Goal: Task Accomplishment & Management: Manage account settings

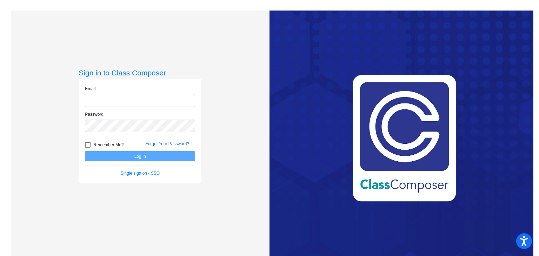
type input "[EMAIL_ADDRESS][DOMAIN_NAME]"
click at [131, 153] on button "Log In" at bounding box center [140, 156] width 110 height 10
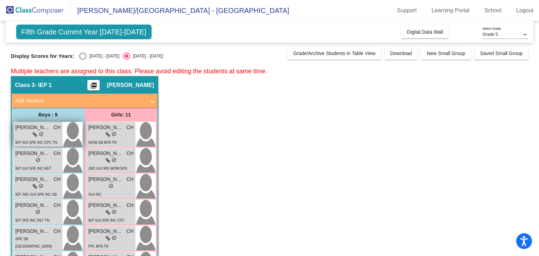
click at [25, 132] on div "lock do_not_disturb_alt" at bounding box center [37, 134] width 45 height 7
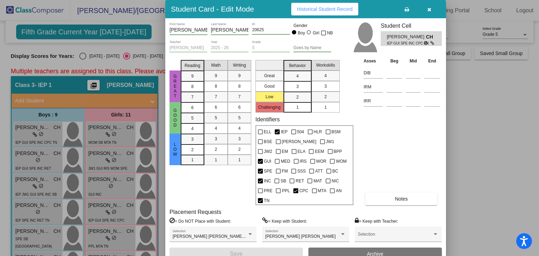
click at [432, 11] on button "button" at bounding box center [429, 9] width 22 height 13
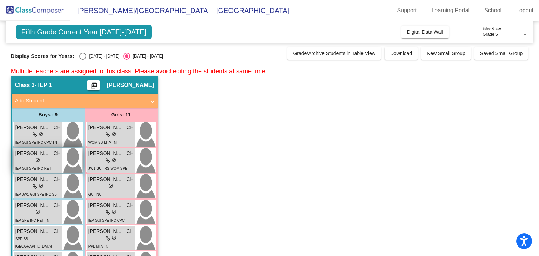
click at [46, 161] on div "lock do_not_disturb_alt" at bounding box center [37, 160] width 45 height 7
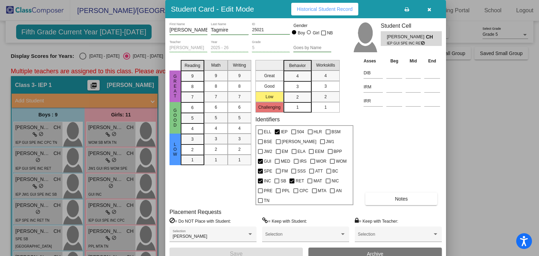
click at [430, 12] on icon "button" at bounding box center [430, 9] width 4 height 5
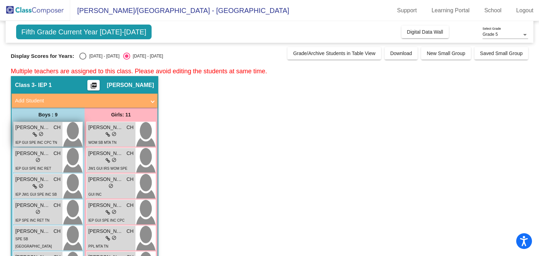
click at [54, 131] on div "lock do_not_disturb_alt" at bounding box center [37, 134] width 45 height 7
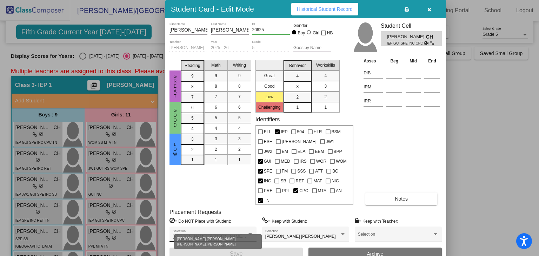
click at [252, 234] on div at bounding box center [251, 235] width 4 height 2
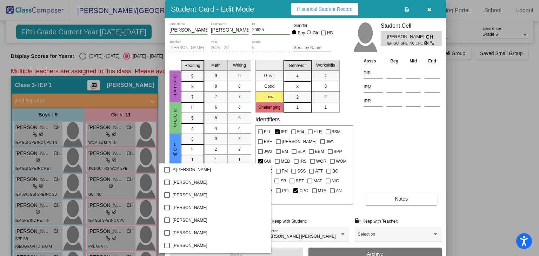
scroll to position [777, 0]
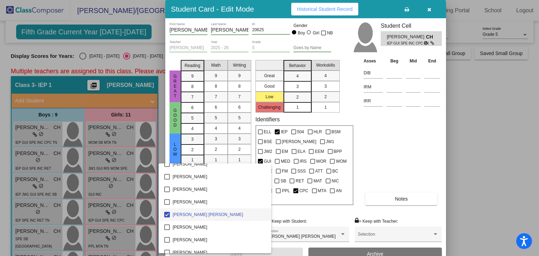
click at [421, 144] on div at bounding box center [269, 128] width 539 height 256
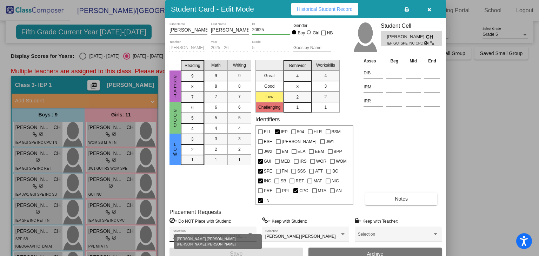
click at [249, 234] on div at bounding box center [251, 235] width 4 height 2
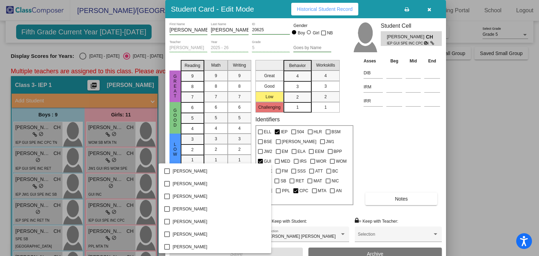
scroll to position [2287, 0]
click at [408, 151] on div at bounding box center [269, 128] width 539 height 256
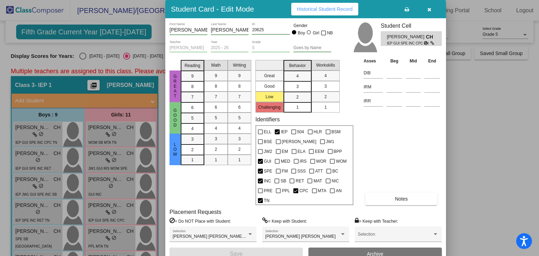
click at [430, 7] on icon "button" at bounding box center [430, 9] width 4 height 5
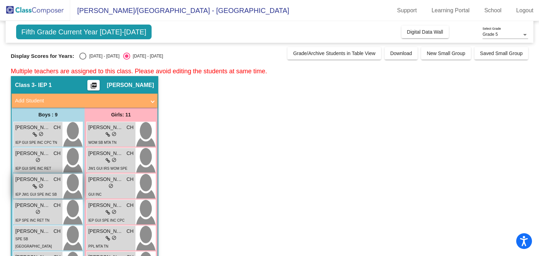
click at [45, 190] on div "lock do_not_disturb_alt" at bounding box center [37, 186] width 45 height 7
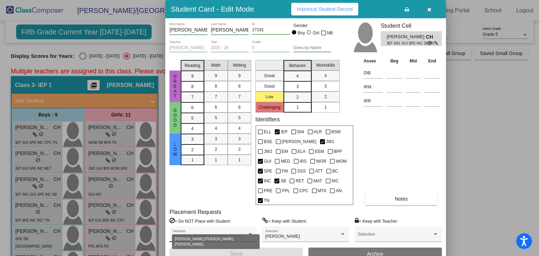
click at [250, 232] on div at bounding box center [250, 234] width 6 height 5
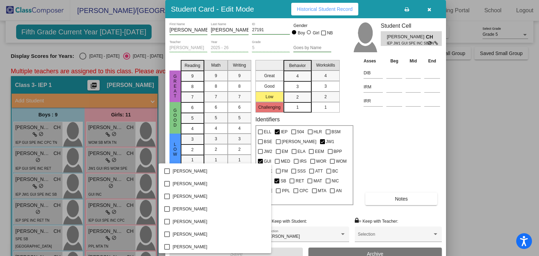
click at [411, 141] on div at bounding box center [269, 128] width 539 height 256
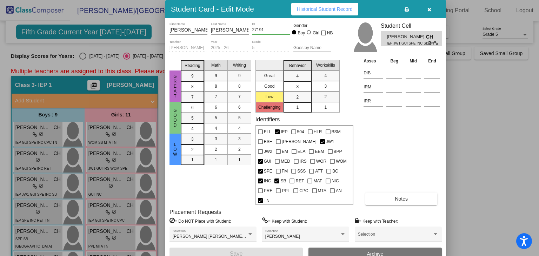
click at [376, 193] on button "Notes" at bounding box center [402, 199] width 72 height 13
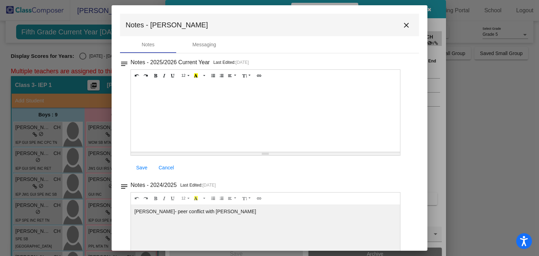
click at [402, 25] on mat-icon "close" at bounding box center [406, 25] width 8 height 8
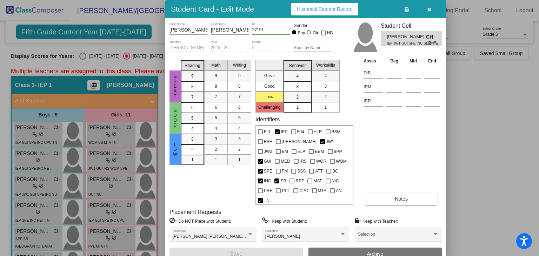
click at [429, 12] on icon "button" at bounding box center [430, 9] width 4 height 5
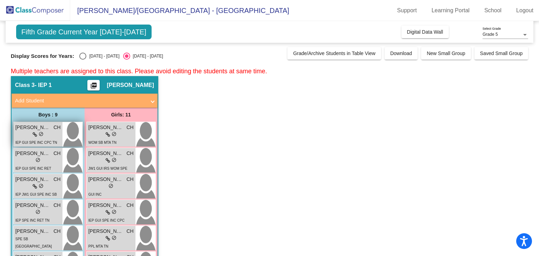
click at [16, 136] on div "lock do_not_disturb_alt" at bounding box center [37, 134] width 45 height 7
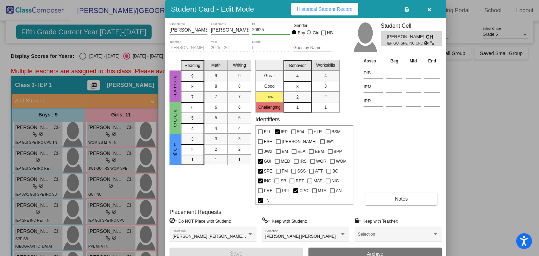
click at [378, 193] on button "Notes" at bounding box center [402, 199] width 72 height 13
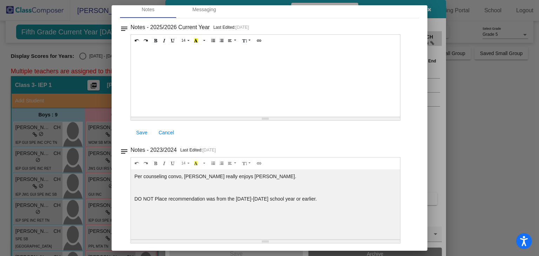
scroll to position [0, 0]
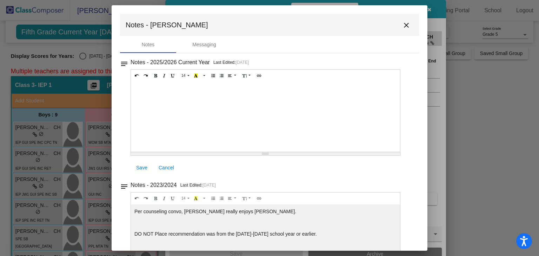
click at [403, 25] on mat-icon "close" at bounding box center [406, 25] width 8 height 8
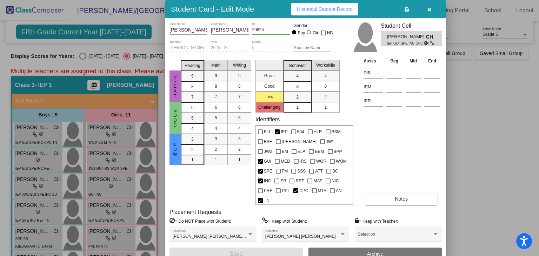
click at [429, 9] on icon "button" at bounding box center [430, 9] width 4 height 5
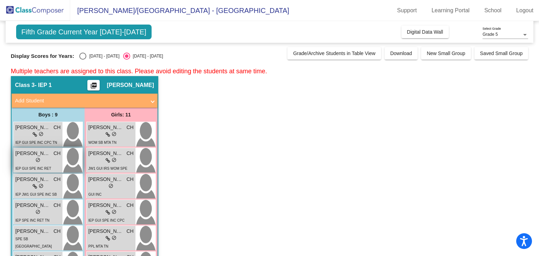
click at [23, 160] on div "lock do_not_disturb_alt" at bounding box center [37, 160] width 45 height 7
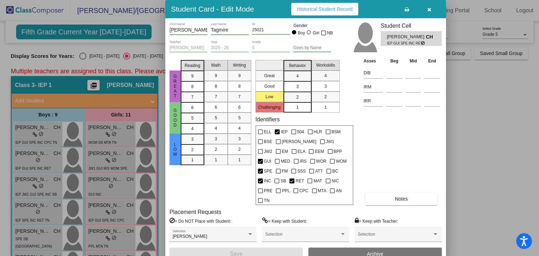
click at [430, 10] on icon "button" at bounding box center [430, 9] width 4 height 5
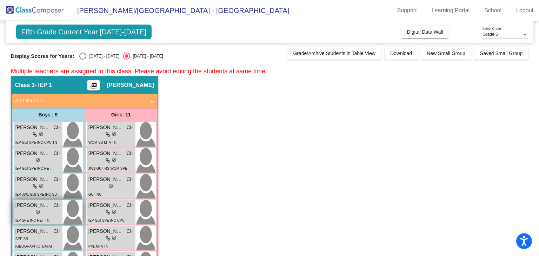
click at [49, 209] on div "lock do_not_disturb_alt" at bounding box center [37, 212] width 45 height 7
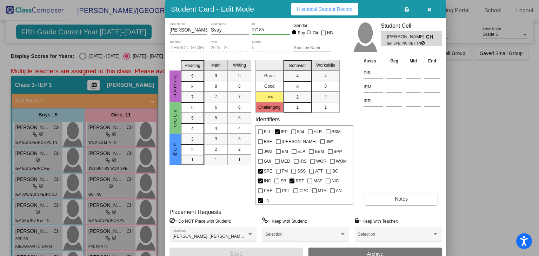
click at [377, 193] on button "Notes" at bounding box center [402, 199] width 72 height 13
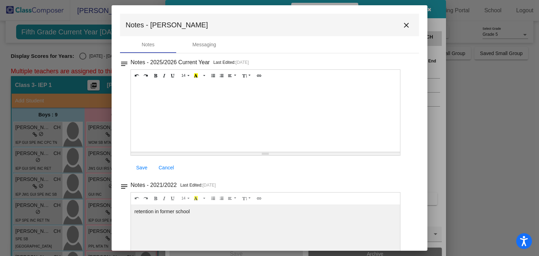
click at [405, 24] on mat-icon "close" at bounding box center [406, 25] width 8 height 8
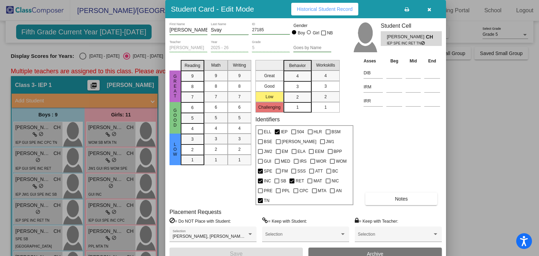
click at [432, 11] on button "button" at bounding box center [429, 9] width 22 height 13
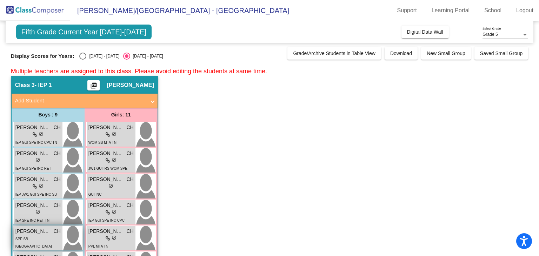
click at [53, 231] on div "[PERSON_NAME] CH" at bounding box center [37, 231] width 45 height 7
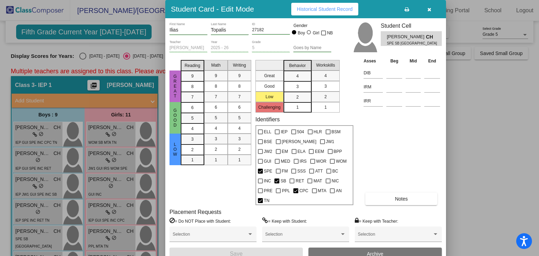
click at [374, 193] on button "Notes" at bounding box center [402, 199] width 72 height 13
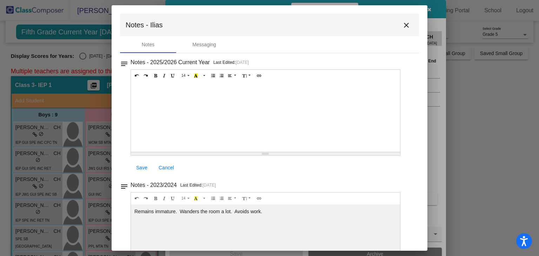
click at [406, 25] on mat-icon "close" at bounding box center [406, 25] width 8 height 8
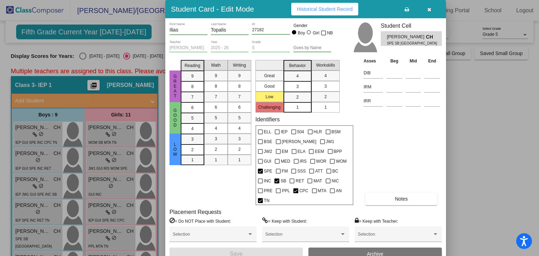
click at [430, 9] on icon "button" at bounding box center [430, 9] width 4 height 5
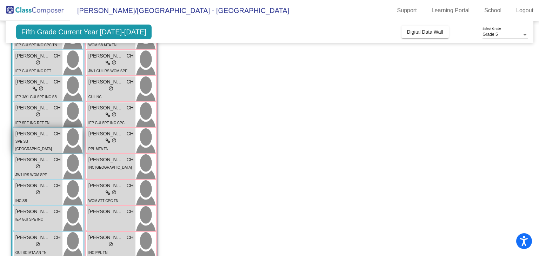
scroll to position [100, 0]
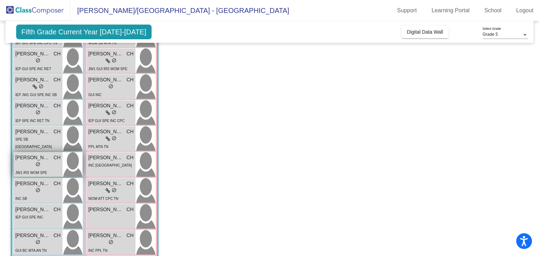
click at [38, 159] on span "[PERSON_NAME]" at bounding box center [32, 157] width 35 height 7
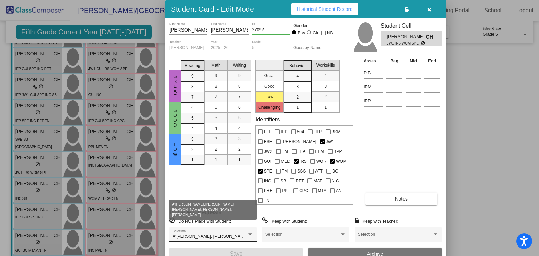
click at [250, 232] on div at bounding box center [250, 234] width 6 height 5
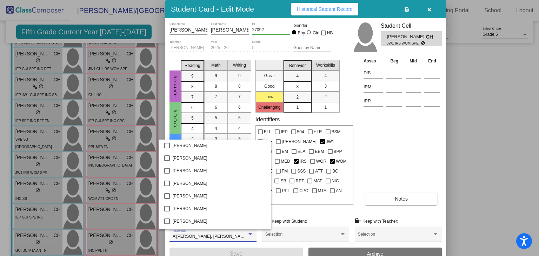
scroll to position [2299, 0]
click at [414, 143] on div at bounding box center [269, 128] width 539 height 256
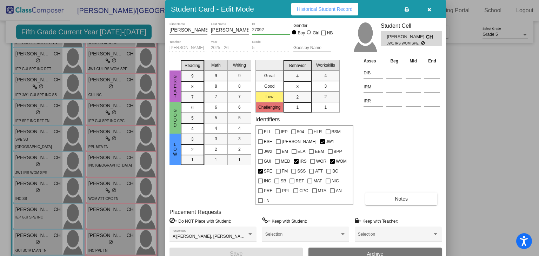
click at [430, 11] on icon "button" at bounding box center [430, 9] width 4 height 5
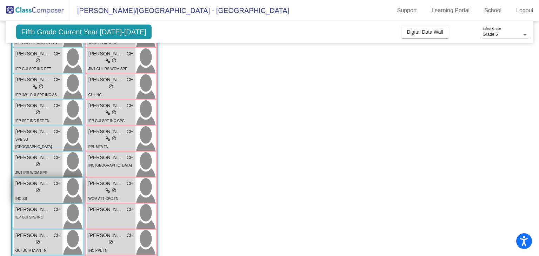
click at [47, 185] on span "[PERSON_NAME]" at bounding box center [32, 183] width 35 height 7
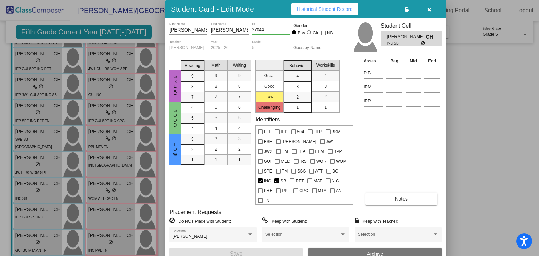
click at [405, 194] on button "Notes" at bounding box center [402, 199] width 72 height 13
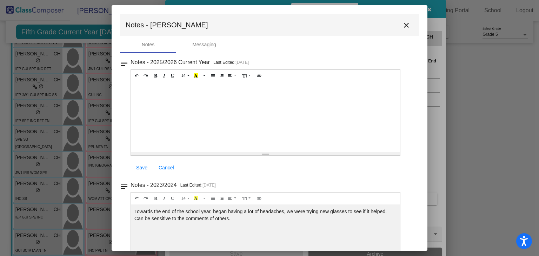
click at [406, 28] on mat-icon "close" at bounding box center [406, 25] width 8 height 8
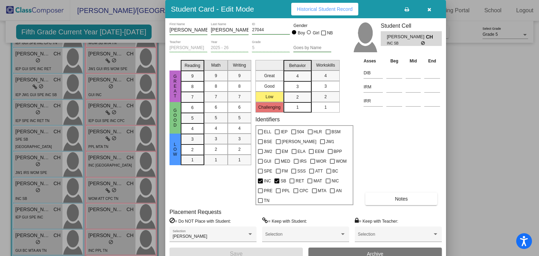
click at [431, 7] on button "button" at bounding box center [429, 9] width 22 height 13
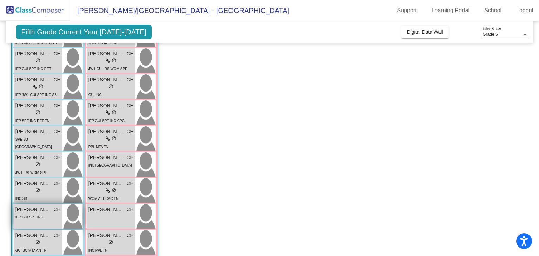
click at [51, 220] on div "IEP GUI SPE INC" at bounding box center [37, 217] width 45 height 7
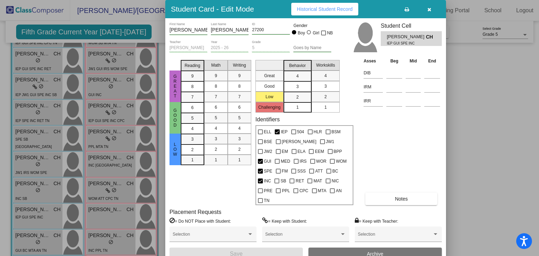
click at [405, 196] on span "Notes" at bounding box center [401, 199] width 13 height 6
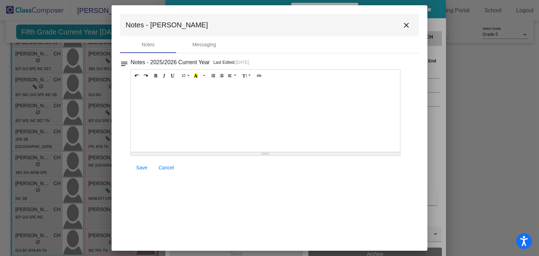
click at [409, 25] on mat-icon "close" at bounding box center [406, 25] width 8 height 8
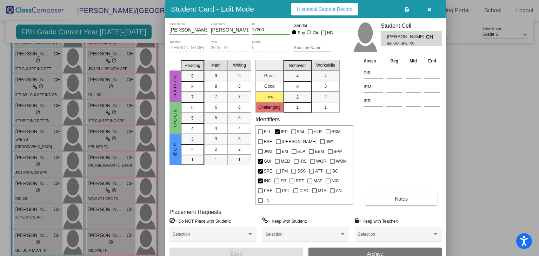
click at [431, 8] on icon "button" at bounding box center [430, 9] width 4 height 5
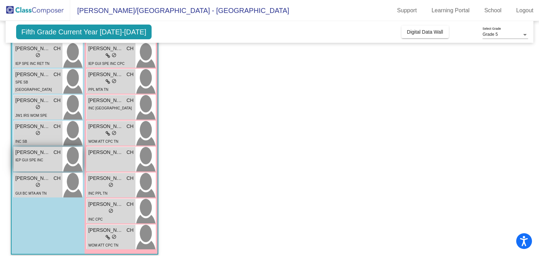
scroll to position [162, 0]
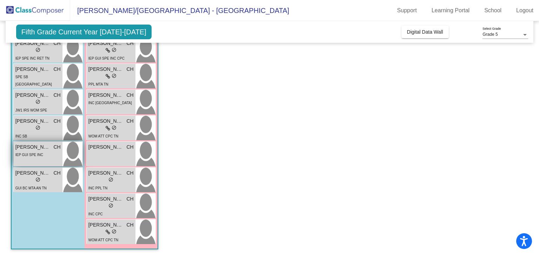
click at [48, 157] on div "IEP GUI SPE INC" at bounding box center [37, 154] width 45 height 7
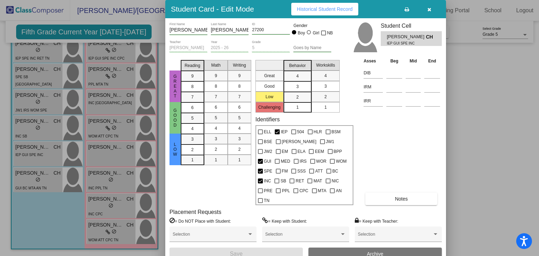
click at [431, 8] on icon "button" at bounding box center [430, 9] width 4 height 5
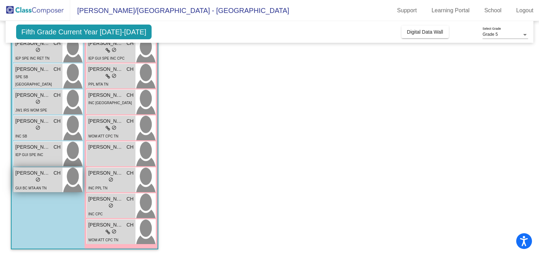
click at [26, 175] on span "[PERSON_NAME]" at bounding box center [32, 173] width 35 height 7
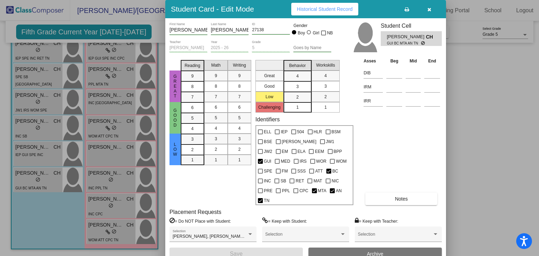
click at [395, 196] on span "Notes" at bounding box center [401, 199] width 13 height 6
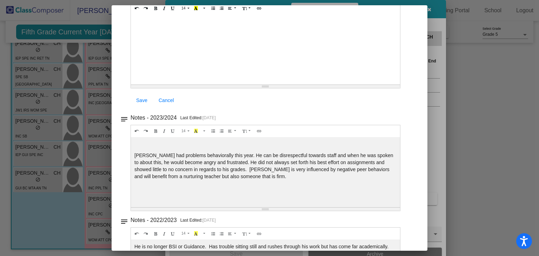
scroll to position [0, 0]
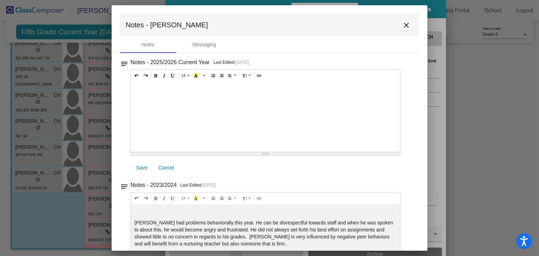
click at [405, 22] on mat-icon "close" at bounding box center [406, 25] width 8 height 8
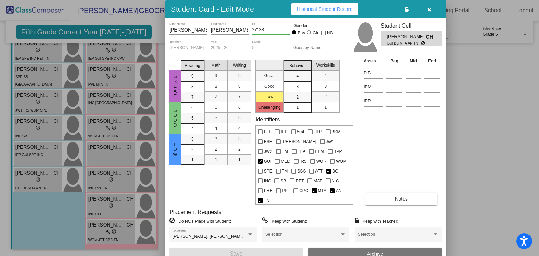
click at [428, 11] on icon "button" at bounding box center [430, 9] width 4 height 5
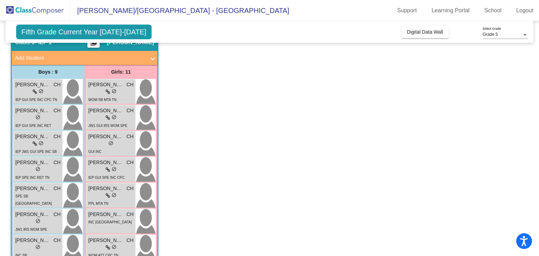
scroll to position [42, 0]
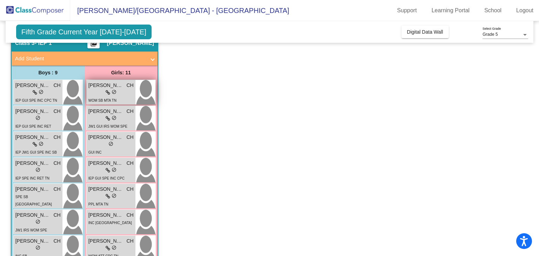
click at [136, 95] on img at bounding box center [146, 92] width 20 height 25
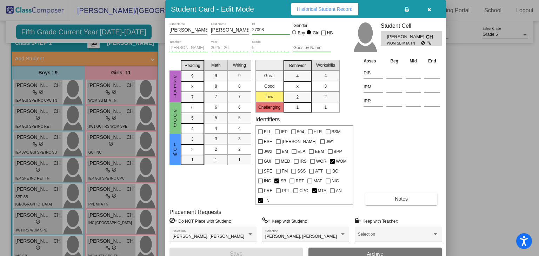
click at [387, 193] on button "Notes" at bounding box center [402, 199] width 72 height 13
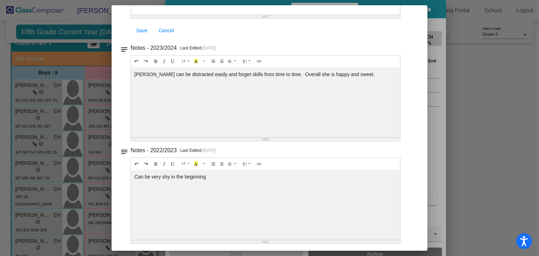
scroll to position [0, 0]
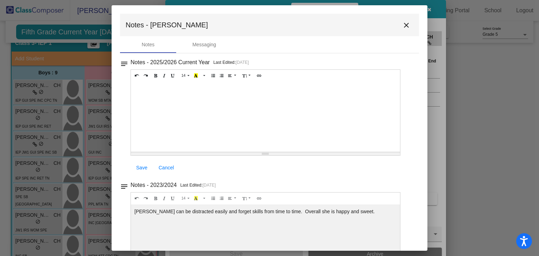
click at [504, 132] on div at bounding box center [269, 128] width 539 height 256
click at [403, 28] on mat-icon "close" at bounding box center [406, 25] width 8 height 8
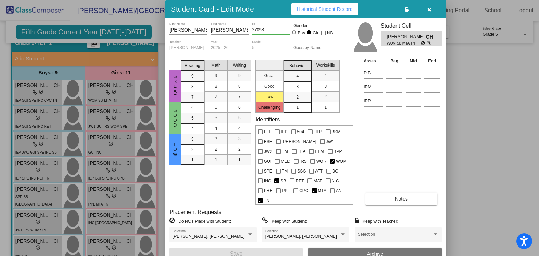
click at [430, 6] on button "button" at bounding box center [429, 9] width 22 height 13
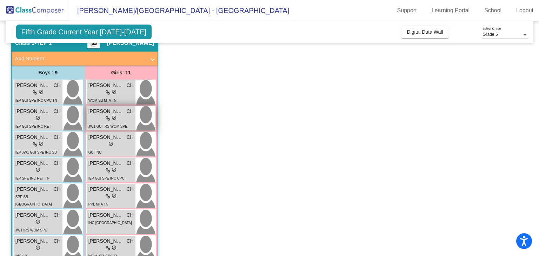
click at [123, 118] on div "lock do_not_disturb_alt" at bounding box center [110, 118] width 45 height 7
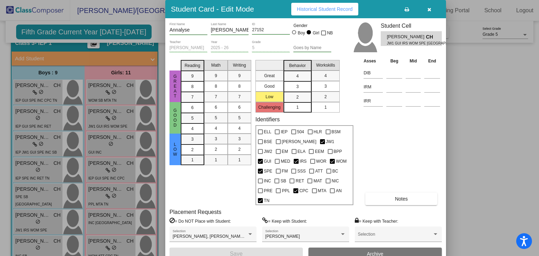
click at [418, 193] on button "Notes" at bounding box center [402, 199] width 72 height 13
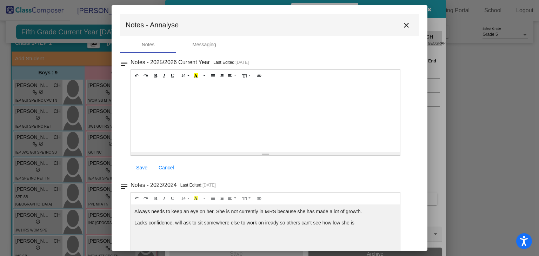
click at [402, 27] on mat-icon "close" at bounding box center [406, 25] width 8 height 8
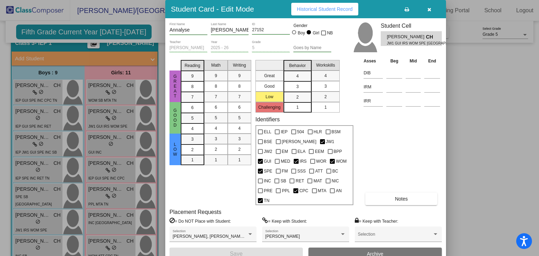
click at [428, 12] on span "button" at bounding box center [430, 9] width 4 height 6
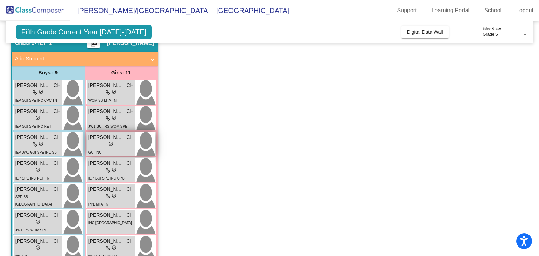
click at [123, 146] on div "lock do_not_disturb_alt" at bounding box center [110, 144] width 45 height 7
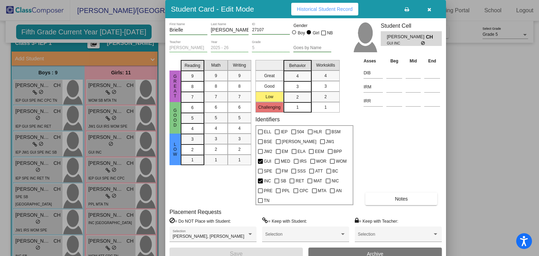
click at [417, 193] on button "Notes" at bounding box center [402, 199] width 72 height 13
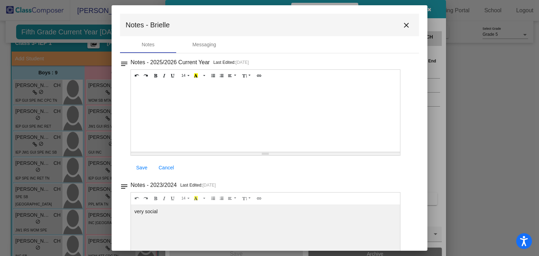
click at [406, 28] on mat-icon "close" at bounding box center [406, 25] width 8 height 8
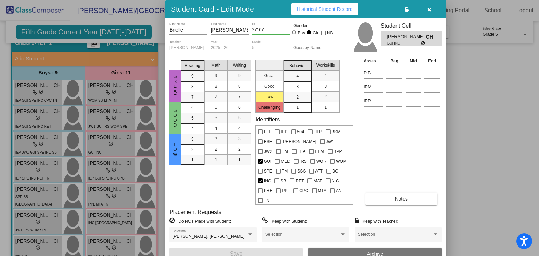
click at [429, 10] on icon "button" at bounding box center [430, 9] width 4 height 5
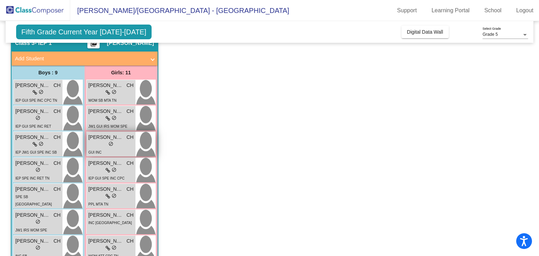
click at [117, 145] on div "lock do_not_disturb_alt" at bounding box center [110, 144] width 45 height 7
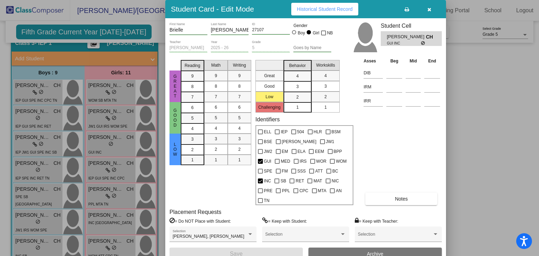
click at [409, 193] on button "Notes" at bounding box center [402, 199] width 72 height 13
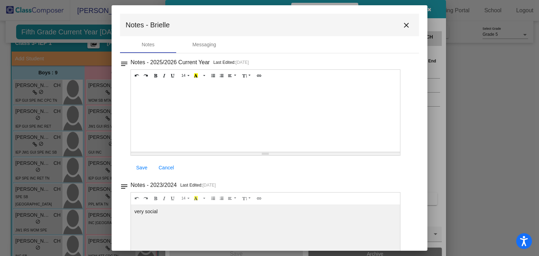
click at [405, 26] on mat-icon "close" at bounding box center [406, 25] width 8 height 8
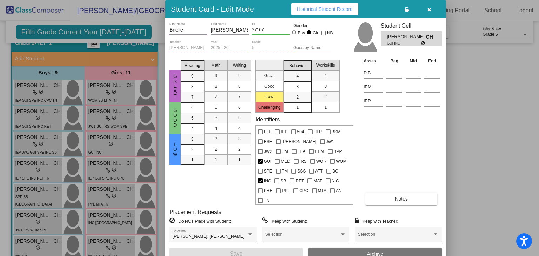
click at [427, 13] on button "button" at bounding box center [429, 9] width 22 height 13
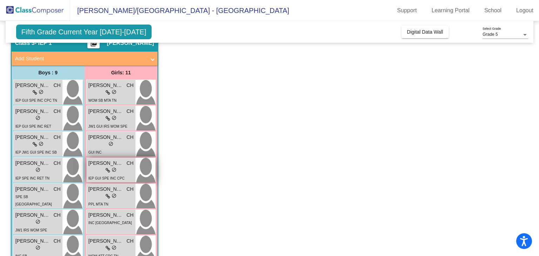
click at [117, 169] on div "lock do_not_disturb_alt" at bounding box center [110, 170] width 45 height 7
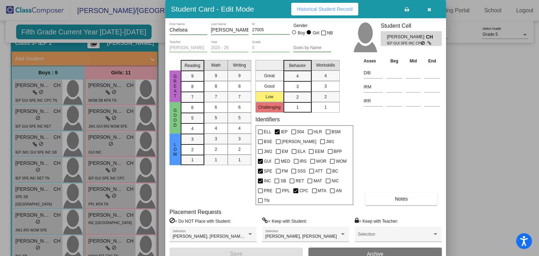
click at [377, 193] on button "Notes" at bounding box center [402, 199] width 72 height 13
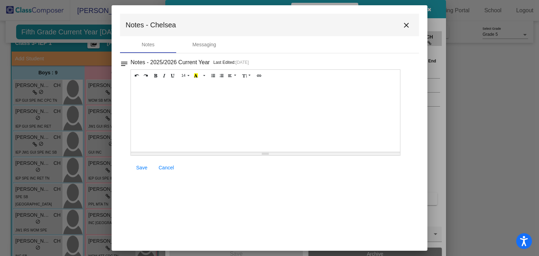
click at [406, 28] on mat-icon "close" at bounding box center [406, 25] width 8 height 8
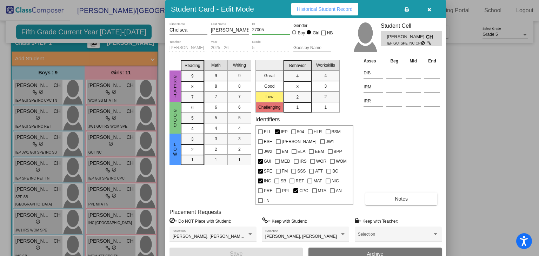
click at [430, 9] on icon "button" at bounding box center [430, 9] width 4 height 5
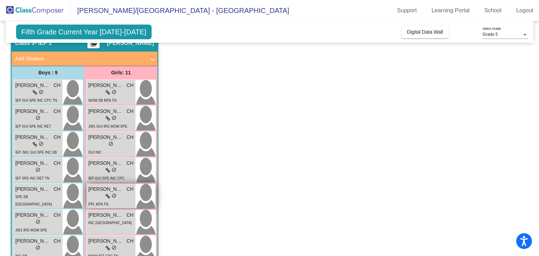
click at [105, 193] on div "lock do_not_disturb_alt" at bounding box center [110, 196] width 45 height 7
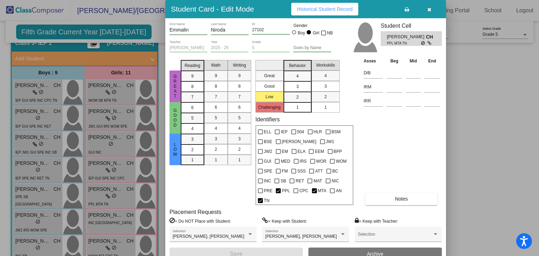
click at [421, 193] on button "Notes" at bounding box center [402, 199] width 72 height 13
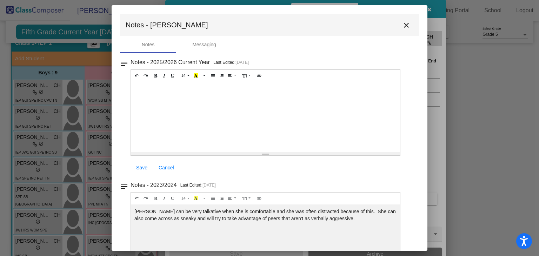
click at [407, 25] on mat-icon "close" at bounding box center [406, 25] width 8 height 8
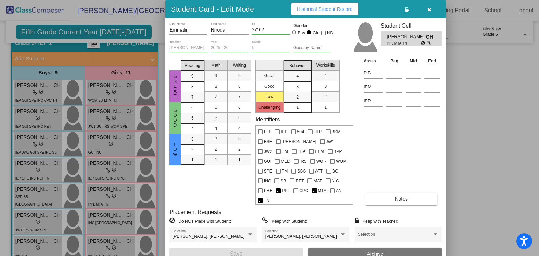
click at [430, 9] on icon "button" at bounding box center [430, 9] width 4 height 5
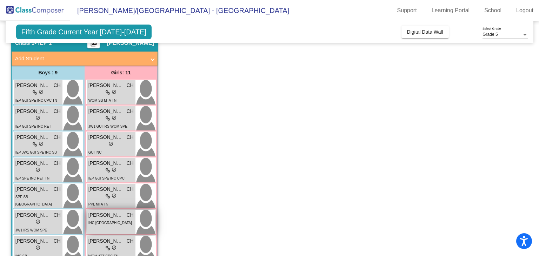
click at [106, 224] on div "INC [GEOGRAPHIC_DATA]" at bounding box center [110, 222] width 45 height 7
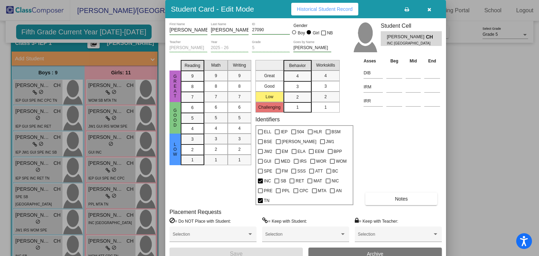
click at [413, 193] on button "Notes" at bounding box center [402, 199] width 72 height 13
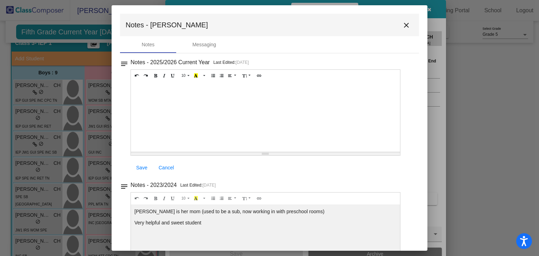
click at [402, 24] on mat-icon "close" at bounding box center [406, 25] width 8 height 8
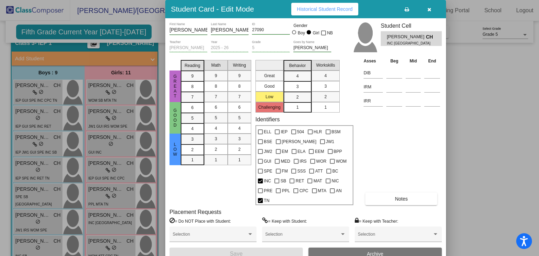
click at [429, 12] on icon "button" at bounding box center [430, 9] width 4 height 5
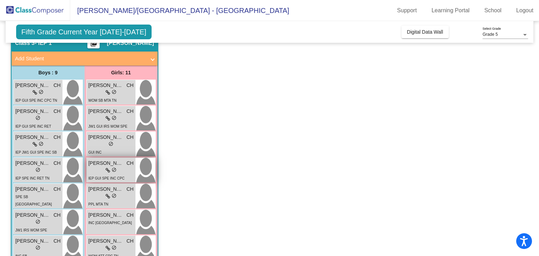
click at [96, 177] on span "IEP GUI SPE INC CPC" at bounding box center [106, 179] width 36 height 4
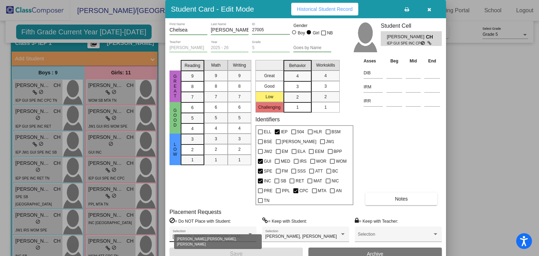
click at [251, 234] on div at bounding box center [251, 235] width 4 height 2
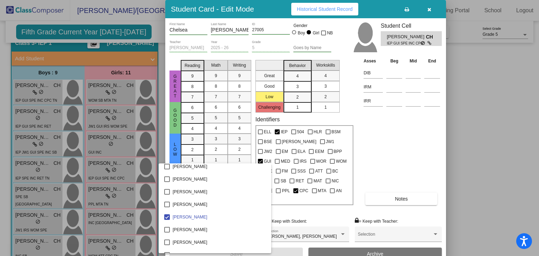
scroll to position [2214, 0]
click at [430, 10] on div at bounding box center [269, 128] width 539 height 256
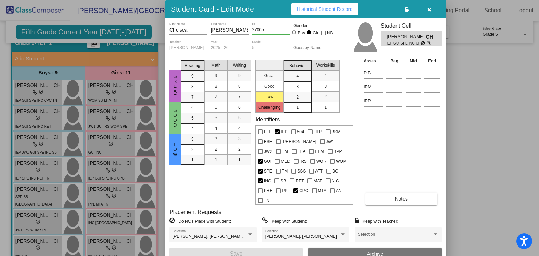
click at [428, 8] on icon "button" at bounding box center [430, 9] width 4 height 5
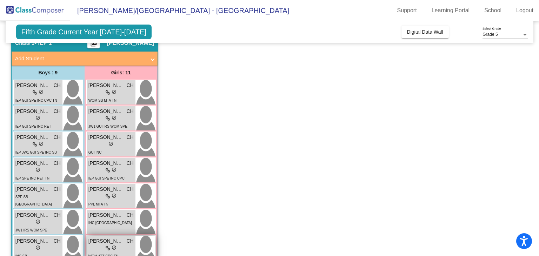
click at [121, 240] on span "[PERSON_NAME]" at bounding box center [105, 241] width 35 height 7
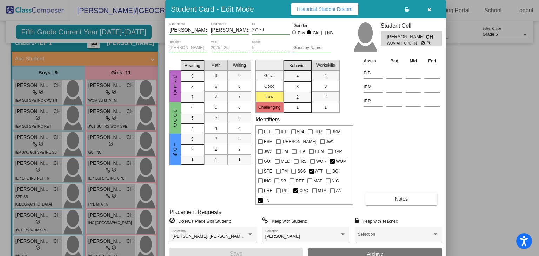
click at [399, 196] on span "Notes" at bounding box center [401, 199] width 13 height 6
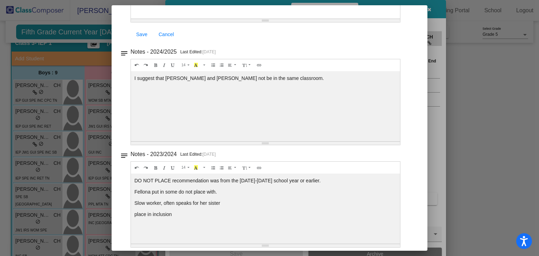
scroll to position [0, 0]
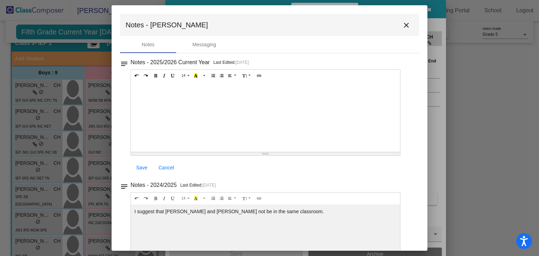
click at [403, 25] on mat-icon "close" at bounding box center [406, 25] width 8 height 8
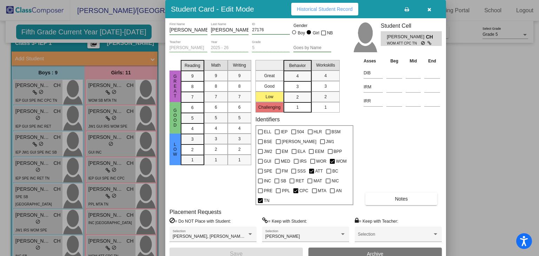
click at [431, 12] on icon "button" at bounding box center [430, 9] width 4 height 5
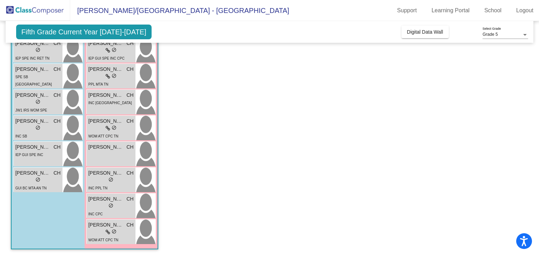
scroll to position [162, 0]
click at [112, 156] on div "[PERSON_NAME] CH lock do_not_disturb_alt" at bounding box center [111, 155] width 49 height 25
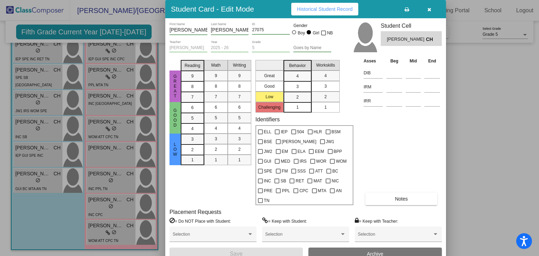
click at [429, 9] on icon "button" at bounding box center [430, 9] width 4 height 5
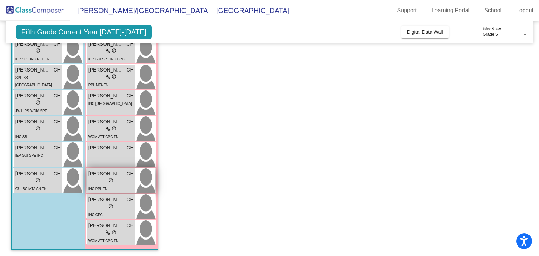
click at [116, 175] on span "[PERSON_NAME]" at bounding box center [105, 173] width 35 height 7
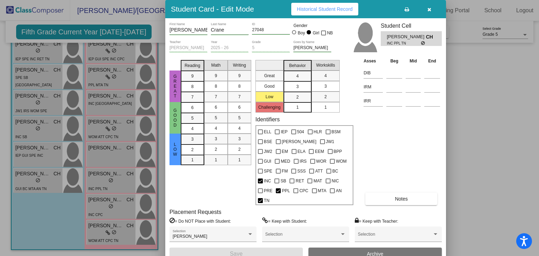
click at [394, 193] on button "Notes" at bounding box center [402, 199] width 72 height 13
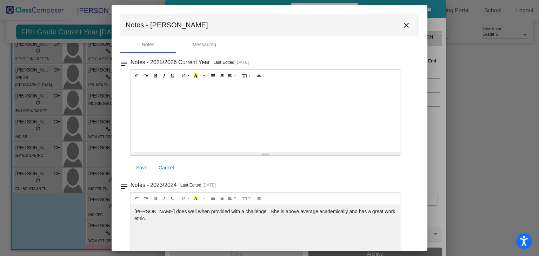
click at [405, 29] on mat-icon "close" at bounding box center [406, 25] width 8 height 8
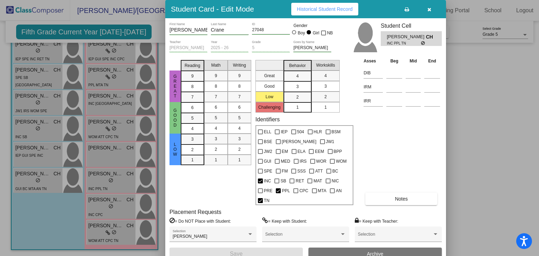
click at [431, 12] on icon "button" at bounding box center [430, 9] width 4 height 5
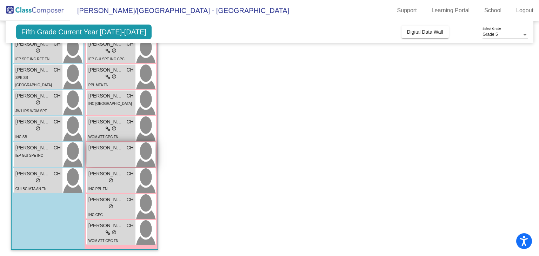
click at [113, 153] on div "[PERSON_NAME] CH lock do_not_disturb_alt" at bounding box center [111, 155] width 49 height 25
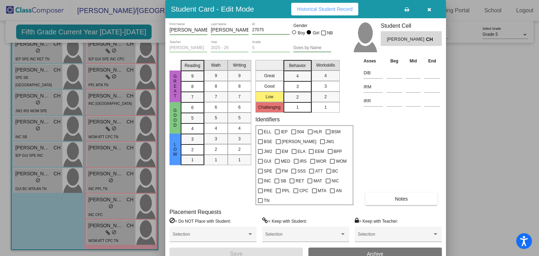
click at [395, 196] on span "Notes" at bounding box center [401, 199] width 13 height 6
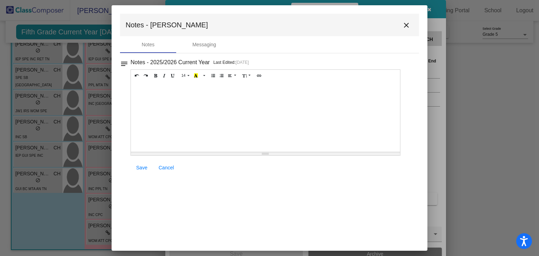
click at [407, 25] on mat-icon "close" at bounding box center [406, 25] width 8 height 8
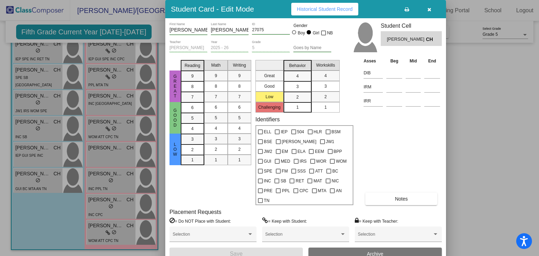
click at [431, 12] on icon "button" at bounding box center [430, 9] width 4 height 5
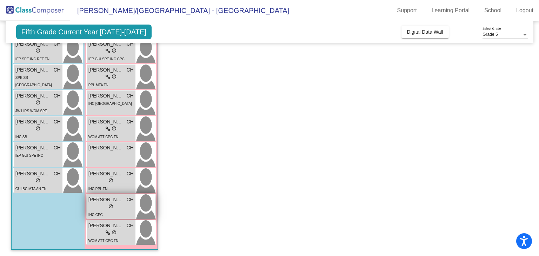
click at [127, 200] on span "CH" at bounding box center [129, 199] width 7 height 7
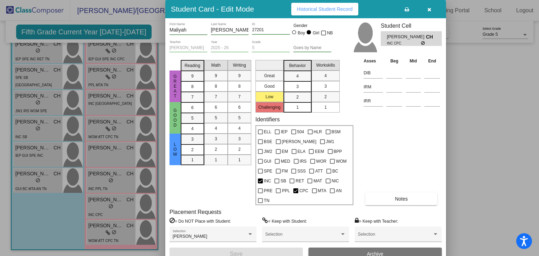
click at [390, 193] on button "Notes" at bounding box center [402, 199] width 72 height 13
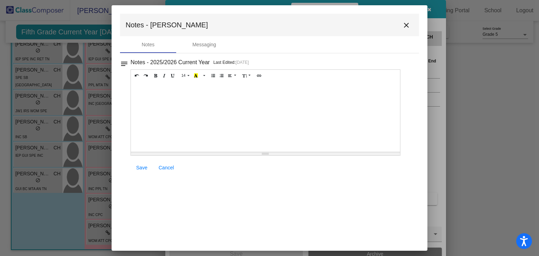
click at [404, 27] on mat-icon "close" at bounding box center [406, 25] width 8 height 8
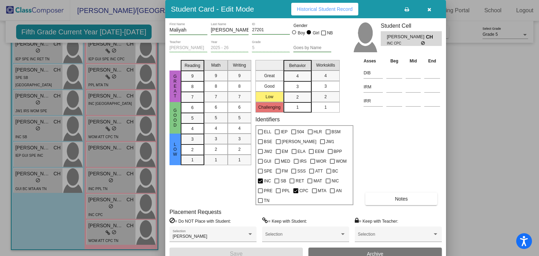
click at [431, 6] on button "button" at bounding box center [429, 9] width 22 height 13
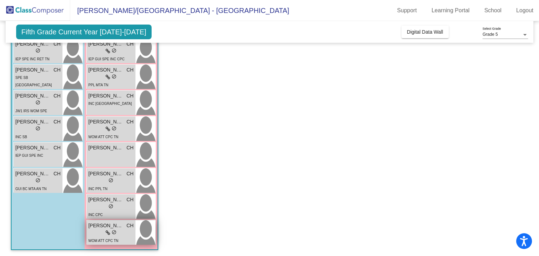
click at [107, 236] on div "lock do_not_disturb_alt" at bounding box center [111, 233] width 11 height 7
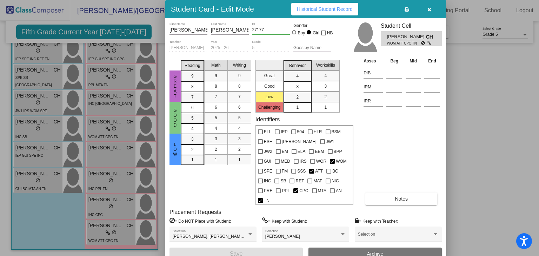
click at [385, 193] on button "Notes" at bounding box center [402, 199] width 72 height 13
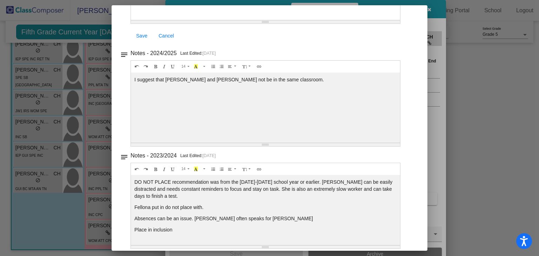
scroll to position [0, 0]
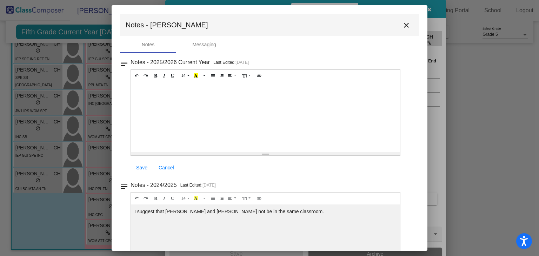
click at [406, 25] on mat-icon "close" at bounding box center [406, 25] width 8 height 8
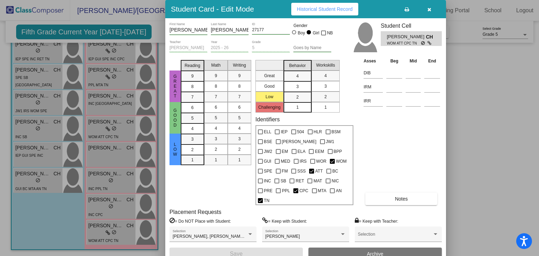
click at [430, 11] on icon "button" at bounding box center [430, 9] width 4 height 5
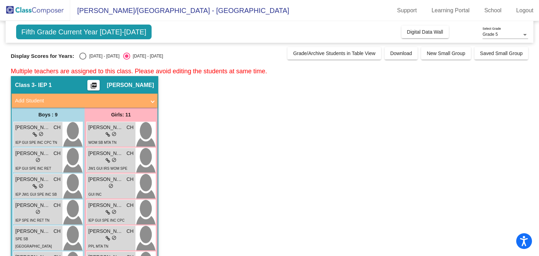
click at [154, 102] on span at bounding box center [152, 101] width 3 height 8
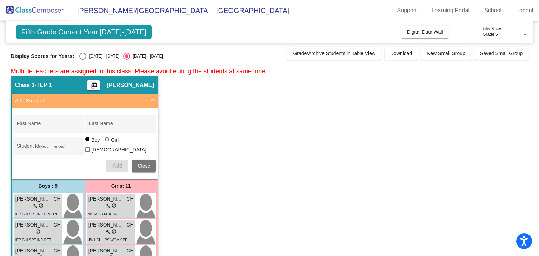
click at [154, 102] on span at bounding box center [152, 101] width 3 height 8
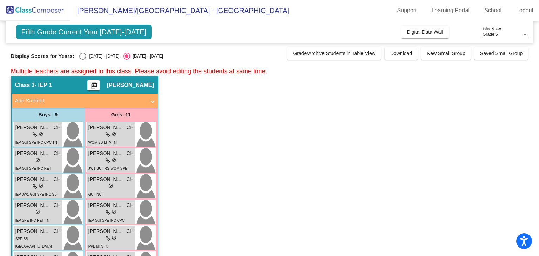
click at [205, 105] on app-classroom "Class 3 - IEP 1 picture_as_pdf [PERSON_NAME] Add Student First Name Last Name S…" at bounding box center [270, 247] width 518 height 343
